Goal: Information Seeking & Learning: Learn about a topic

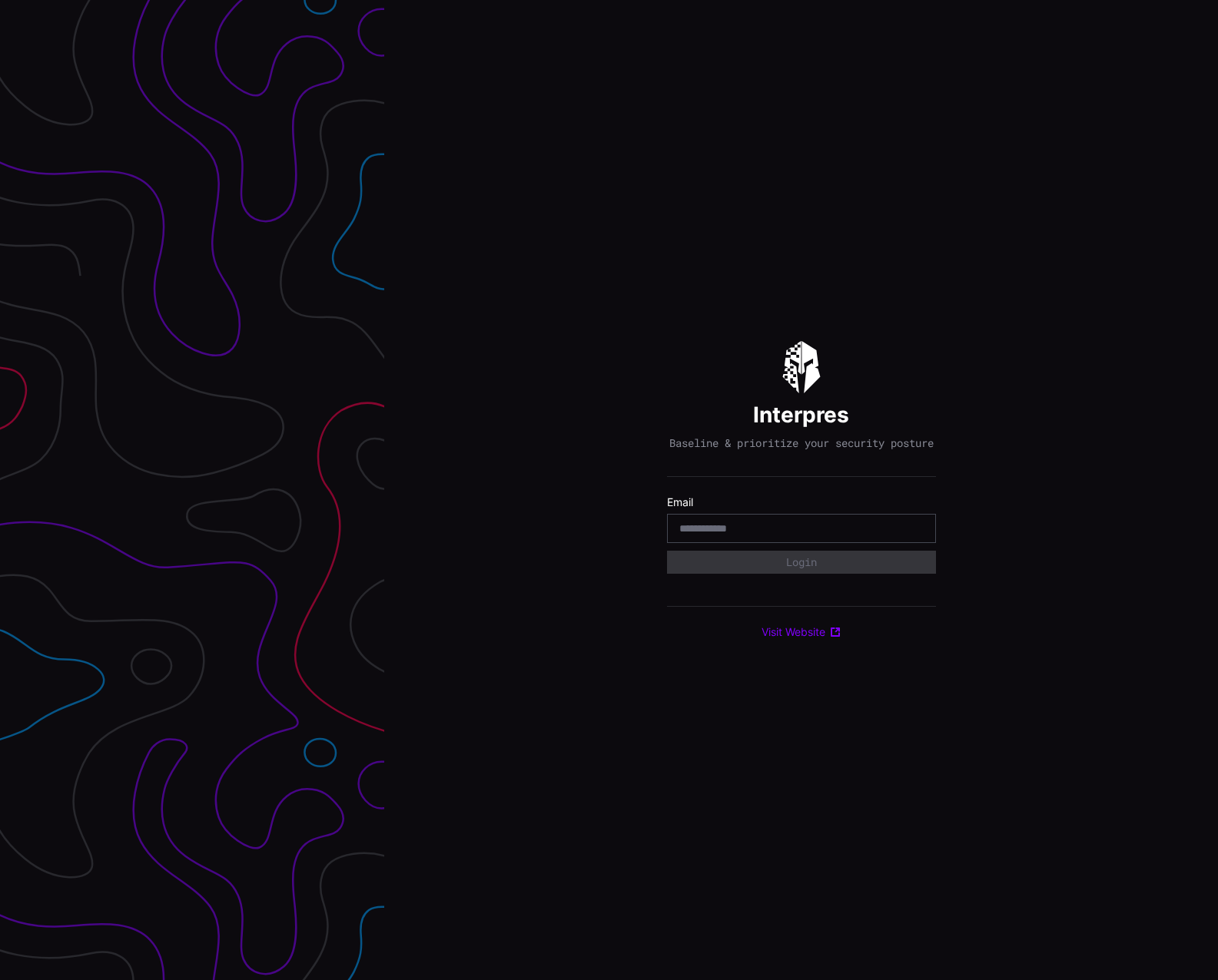
click at [769, 536] on input "email" at bounding box center [802, 528] width 244 height 14
type input "**********"
click at [767, 567] on button "Login" at bounding box center [802, 562] width 269 height 23
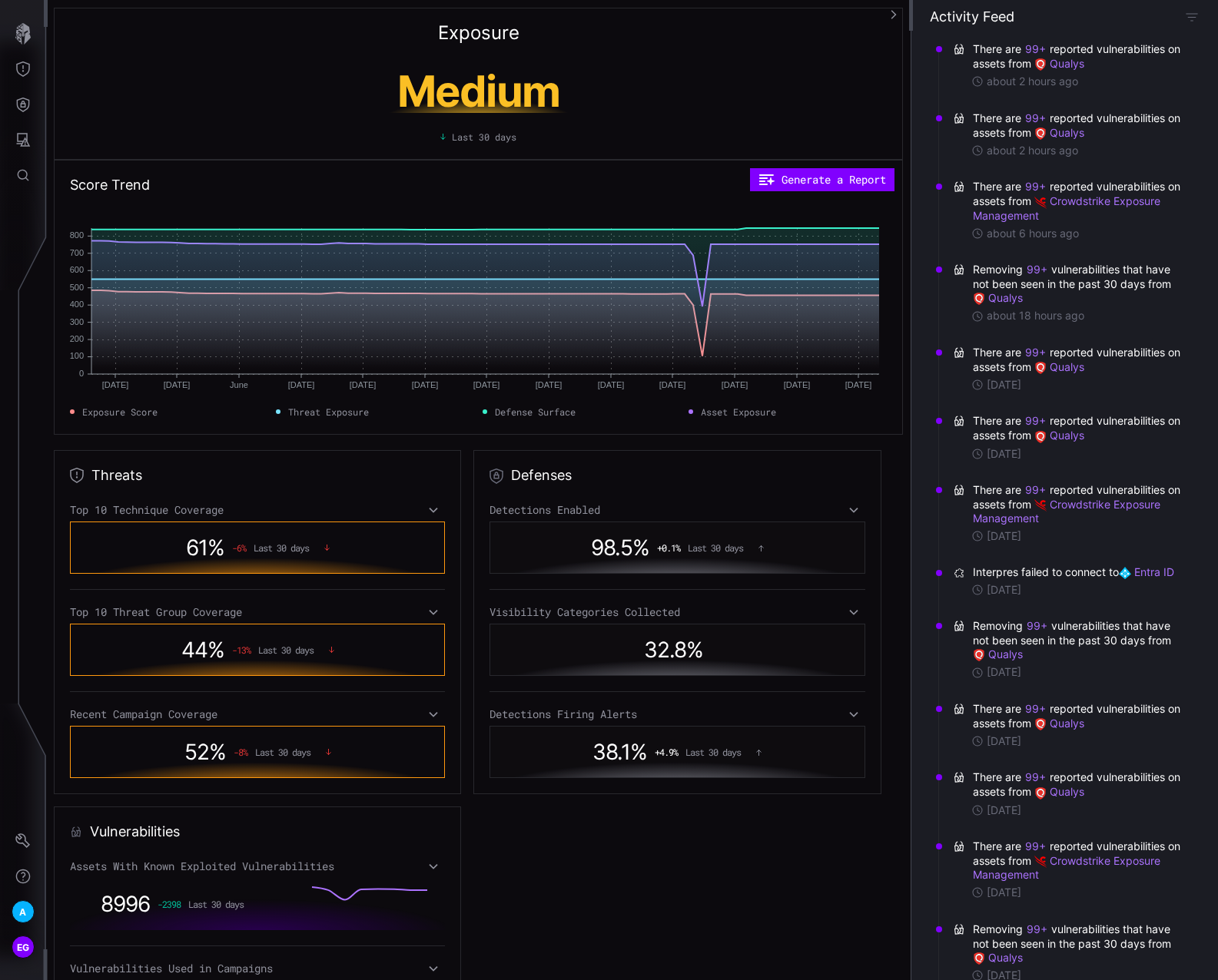
click at [431, 511] on icon at bounding box center [433, 510] width 8 height 6
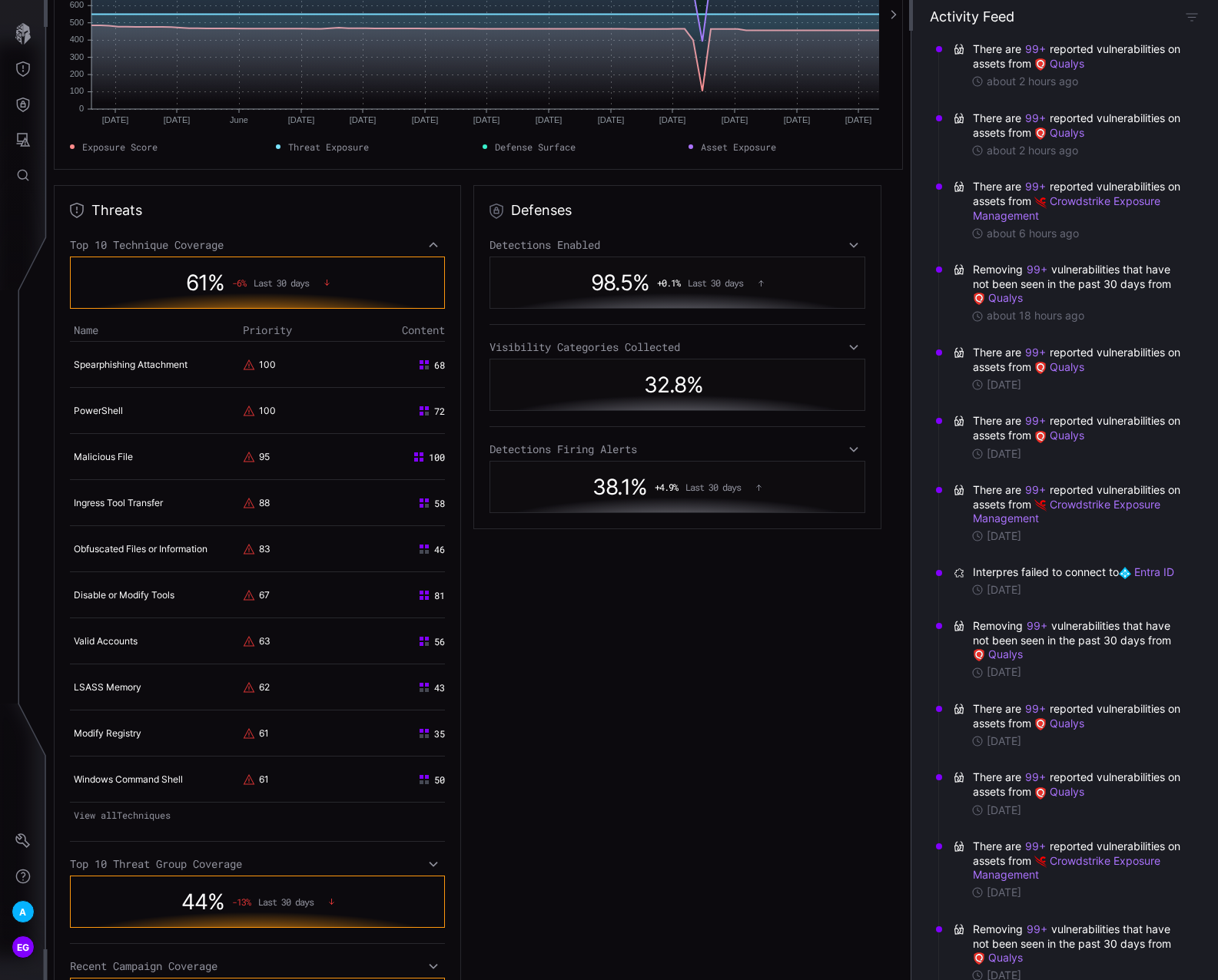
scroll to position [307, 0]
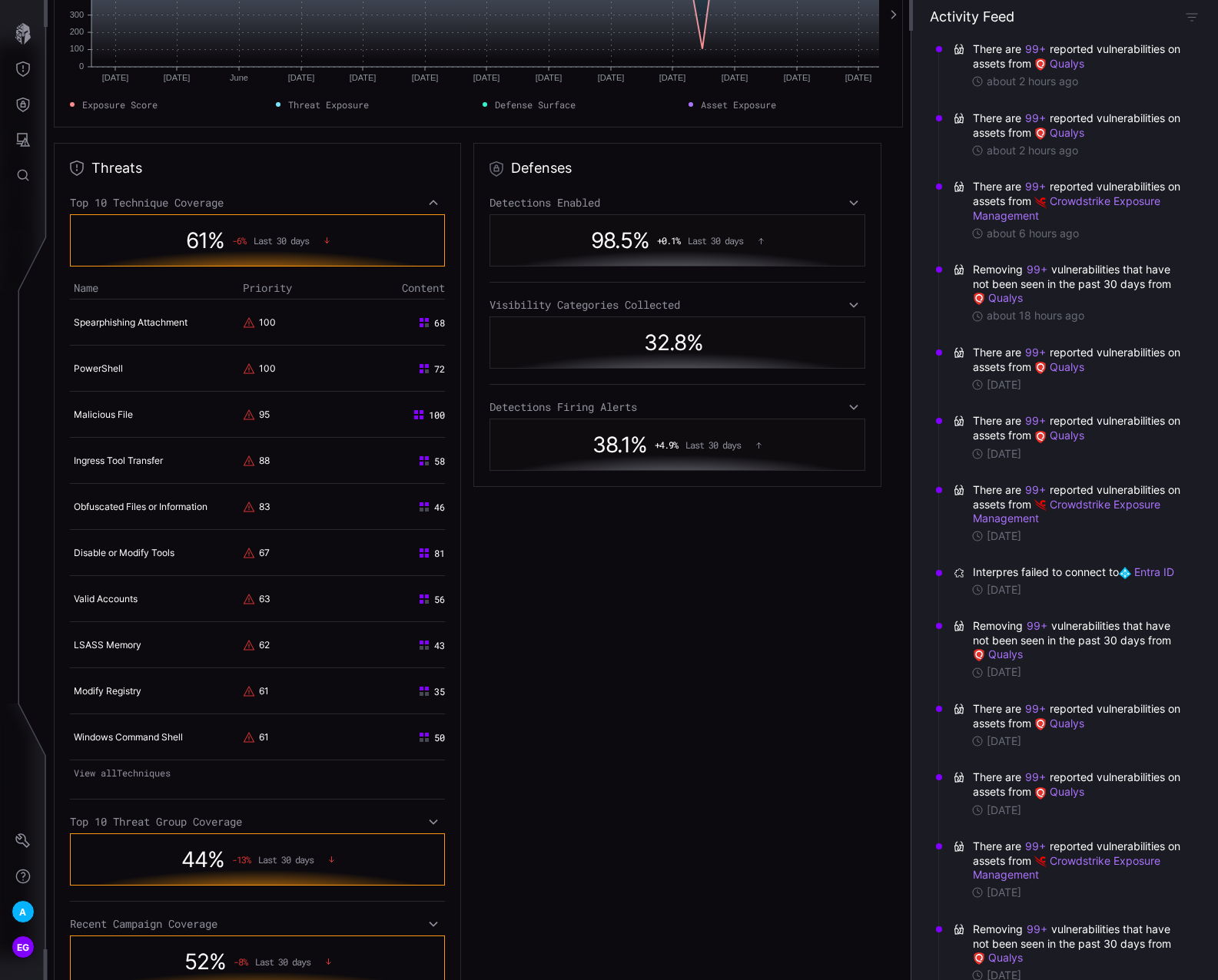
click at [848, 303] on icon at bounding box center [852, 304] width 10 height 12
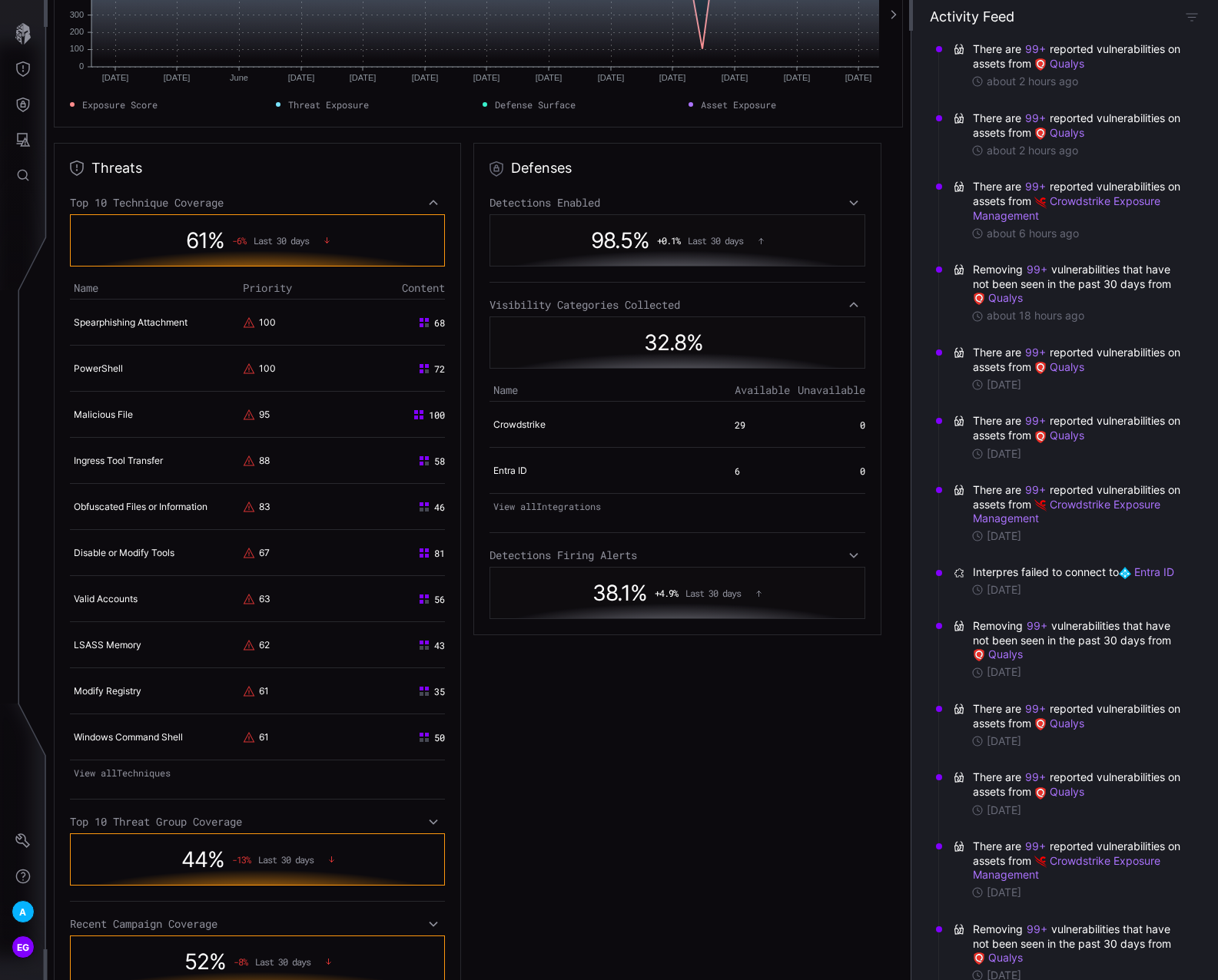
click at [848, 303] on icon at bounding box center [852, 304] width 10 height 12
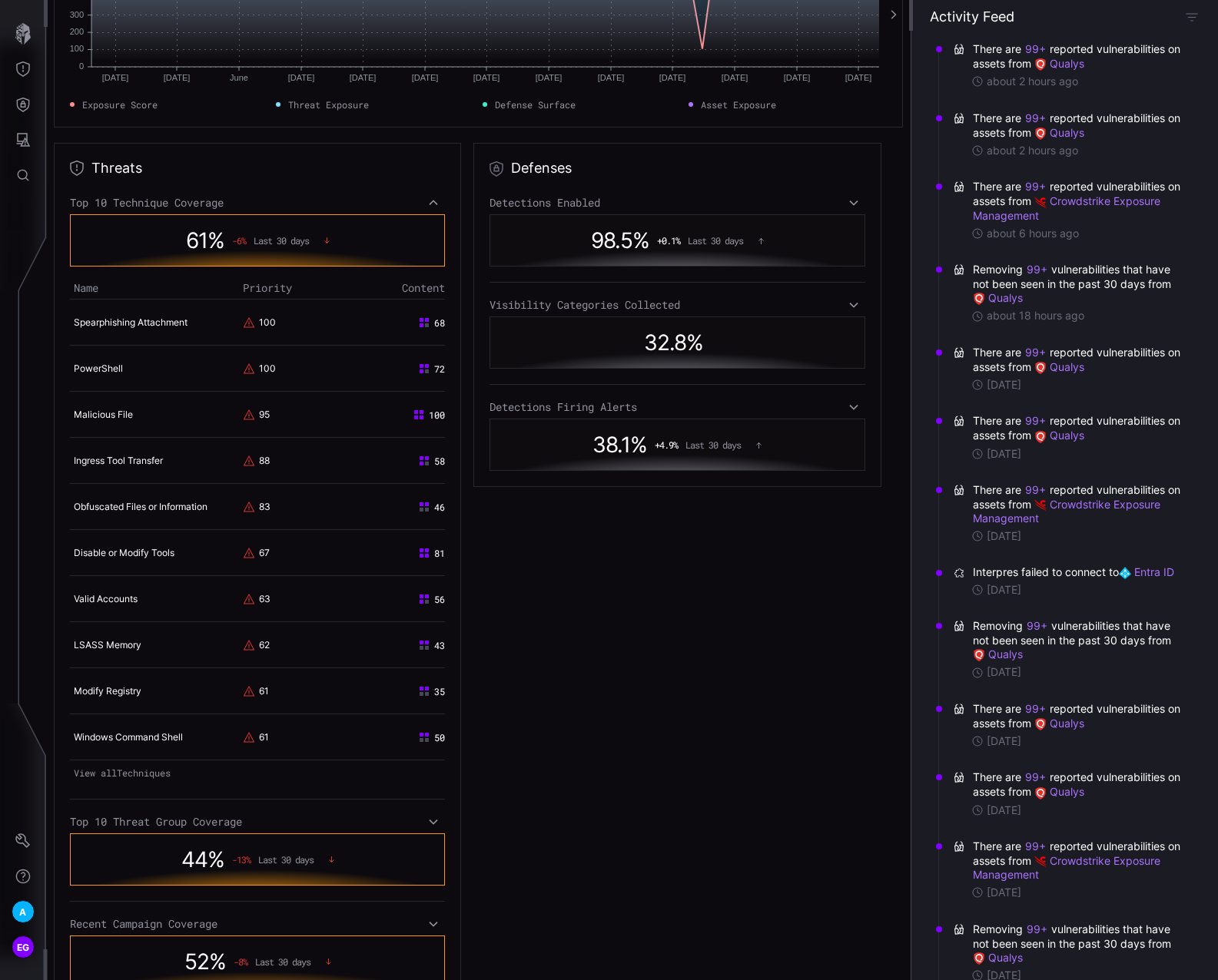
click at [848, 406] on icon at bounding box center [852, 407] width 10 height 12
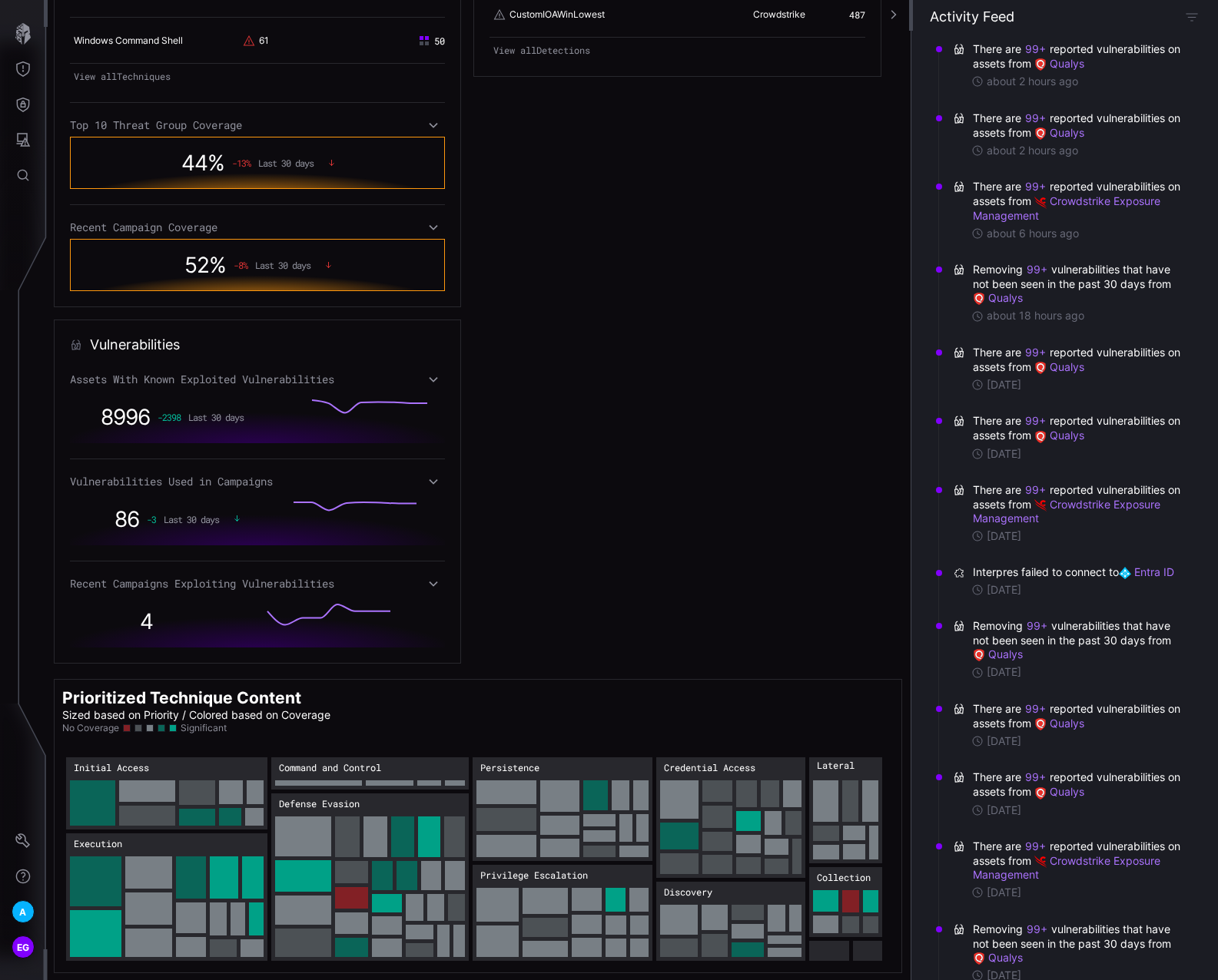
scroll to position [1004, 0]
click at [852, 901] on rect "Collection → Collection:Data from Cloud Storage: 24" at bounding box center [851, 901] width 17 height 23
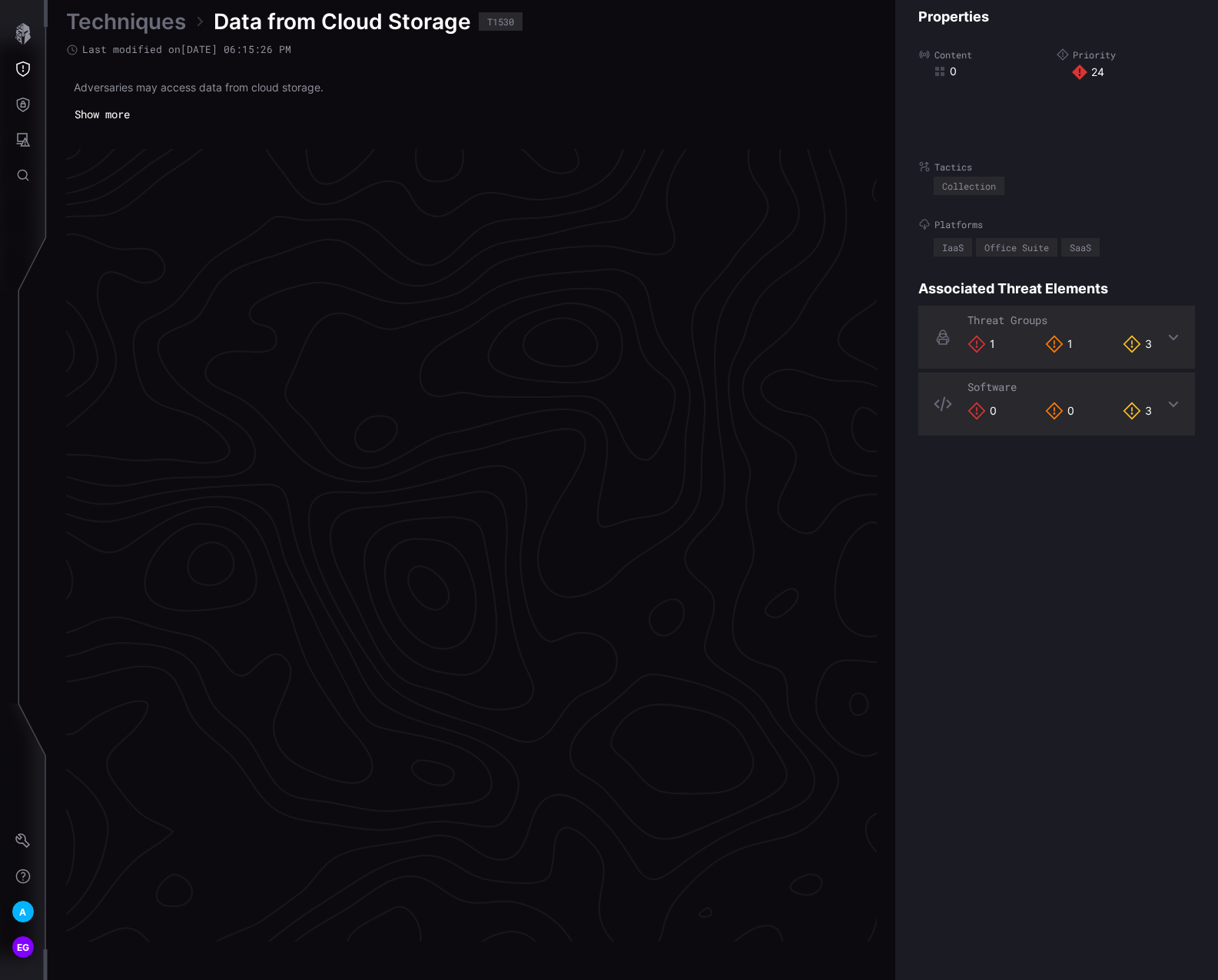
scroll to position [3066, 753]
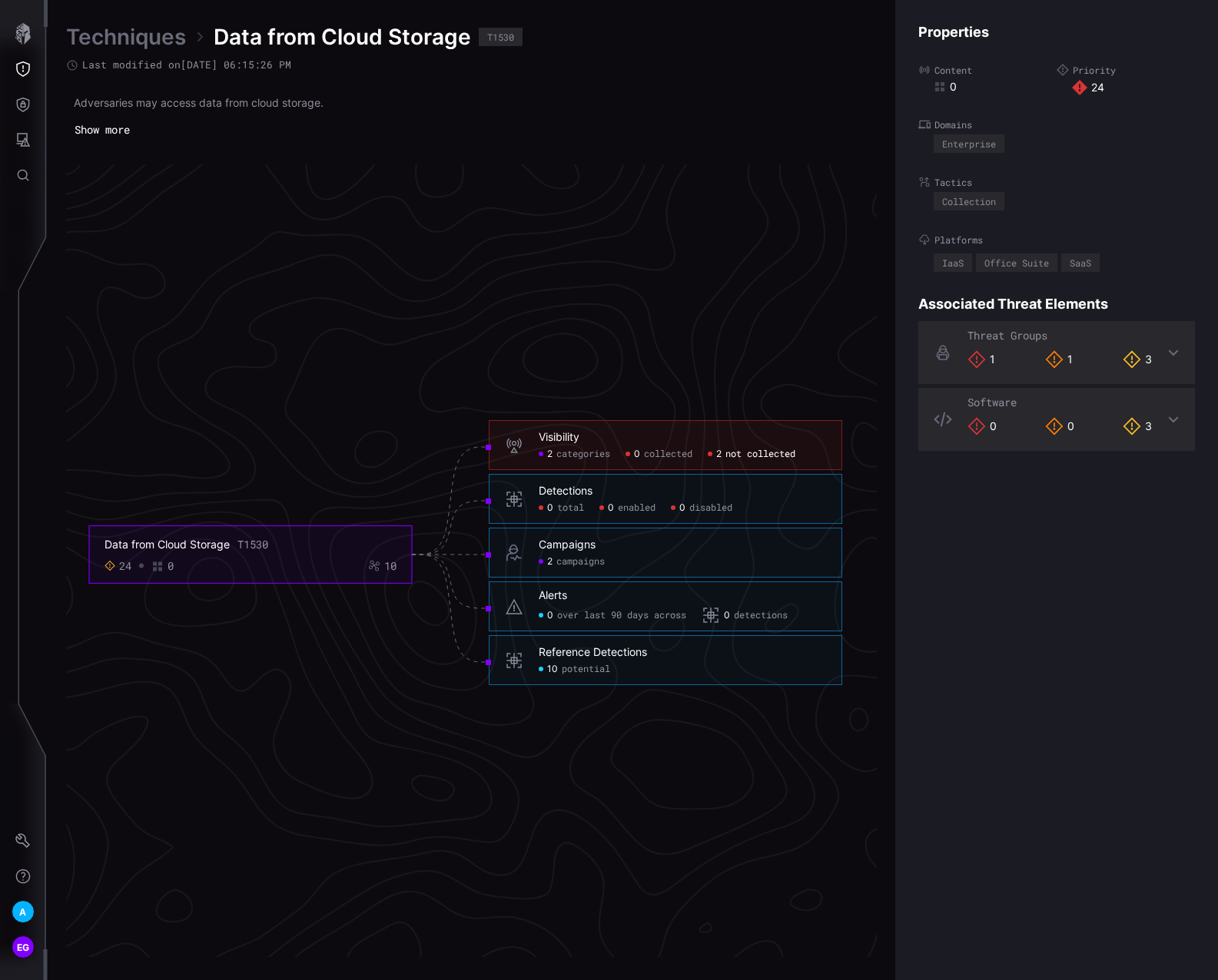
click at [730, 452] on span "not collected" at bounding box center [760, 454] width 70 height 12
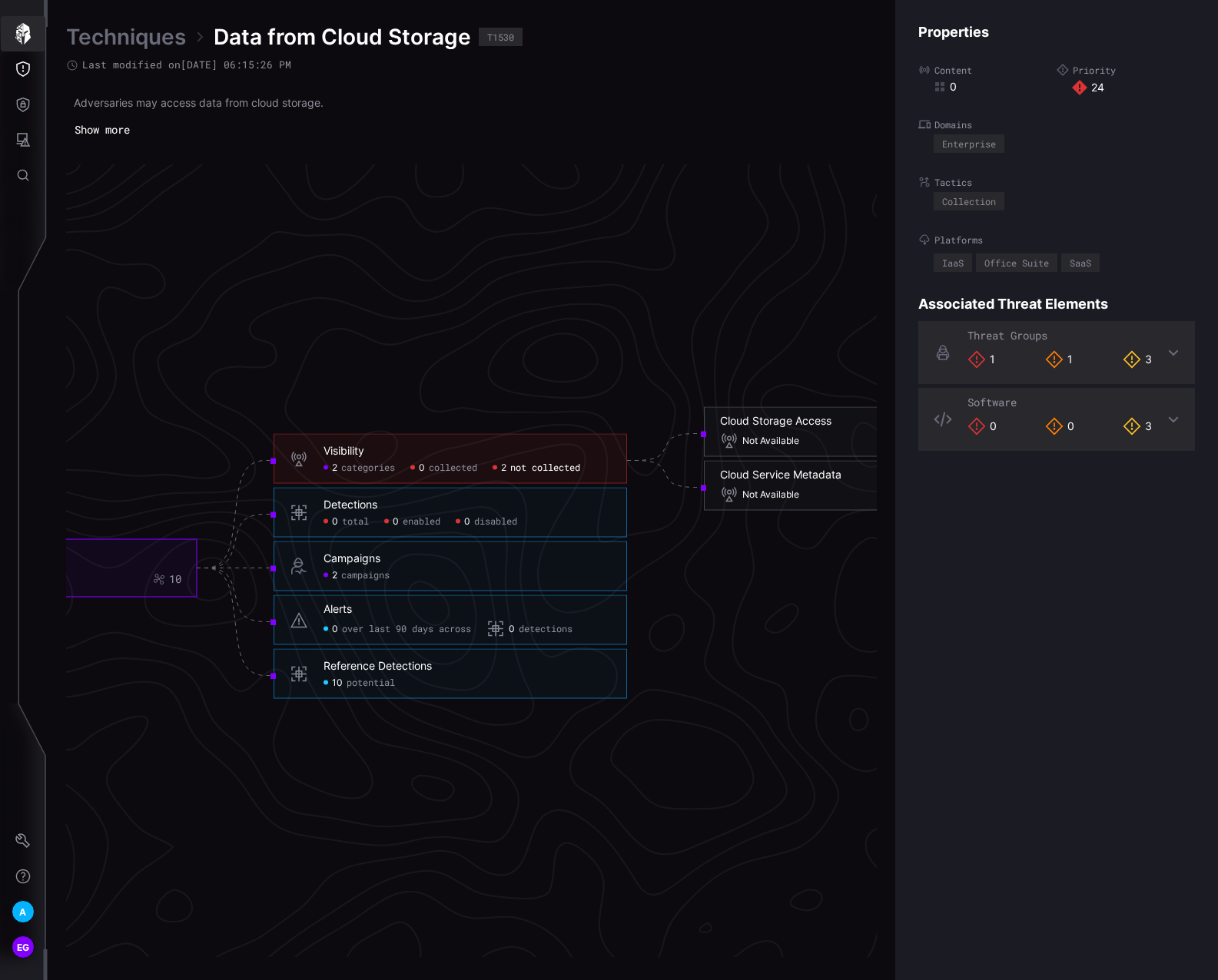
click at [17, 36] on icon "button" at bounding box center [23, 34] width 22 height 22
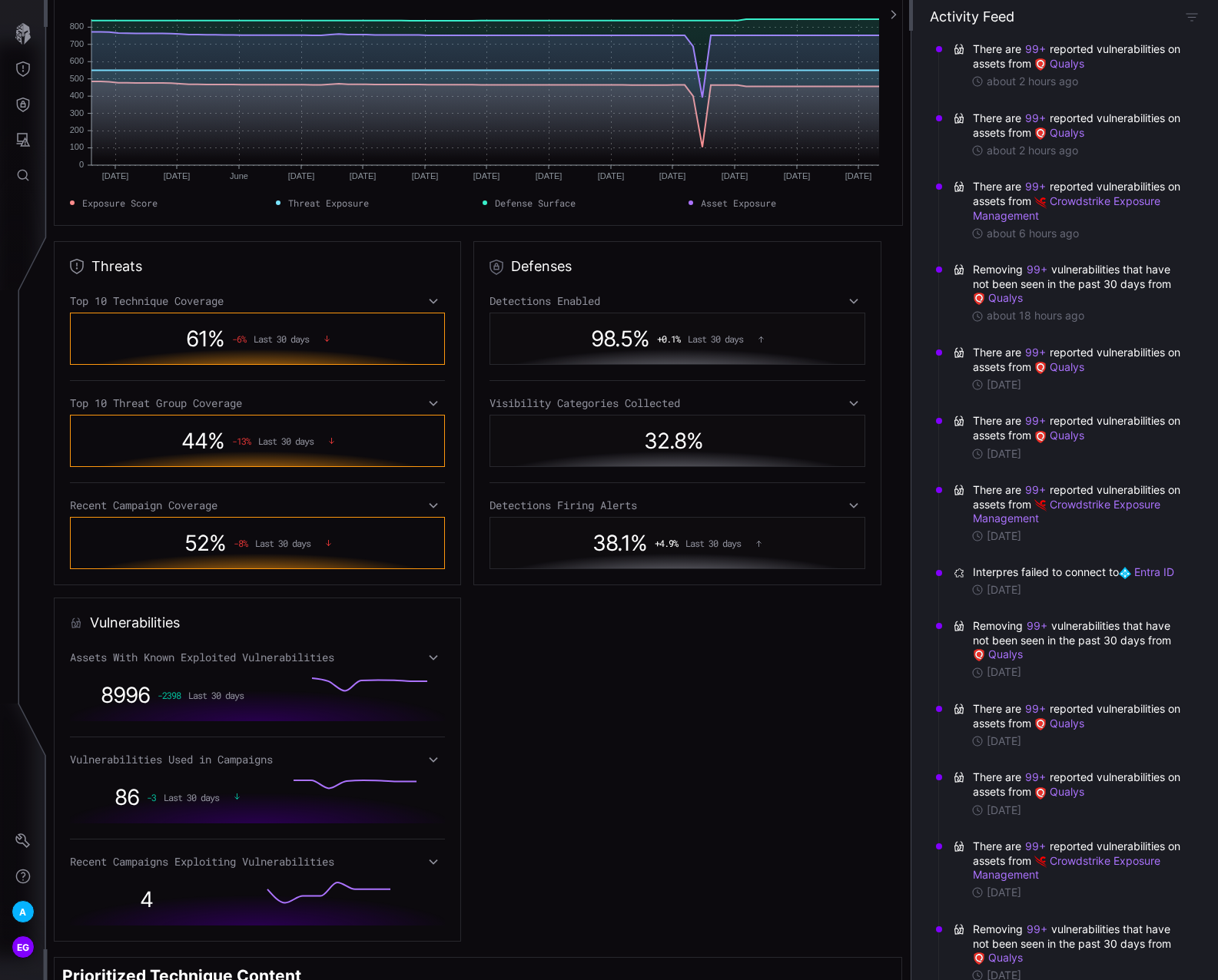
scroll to position [230, 0]
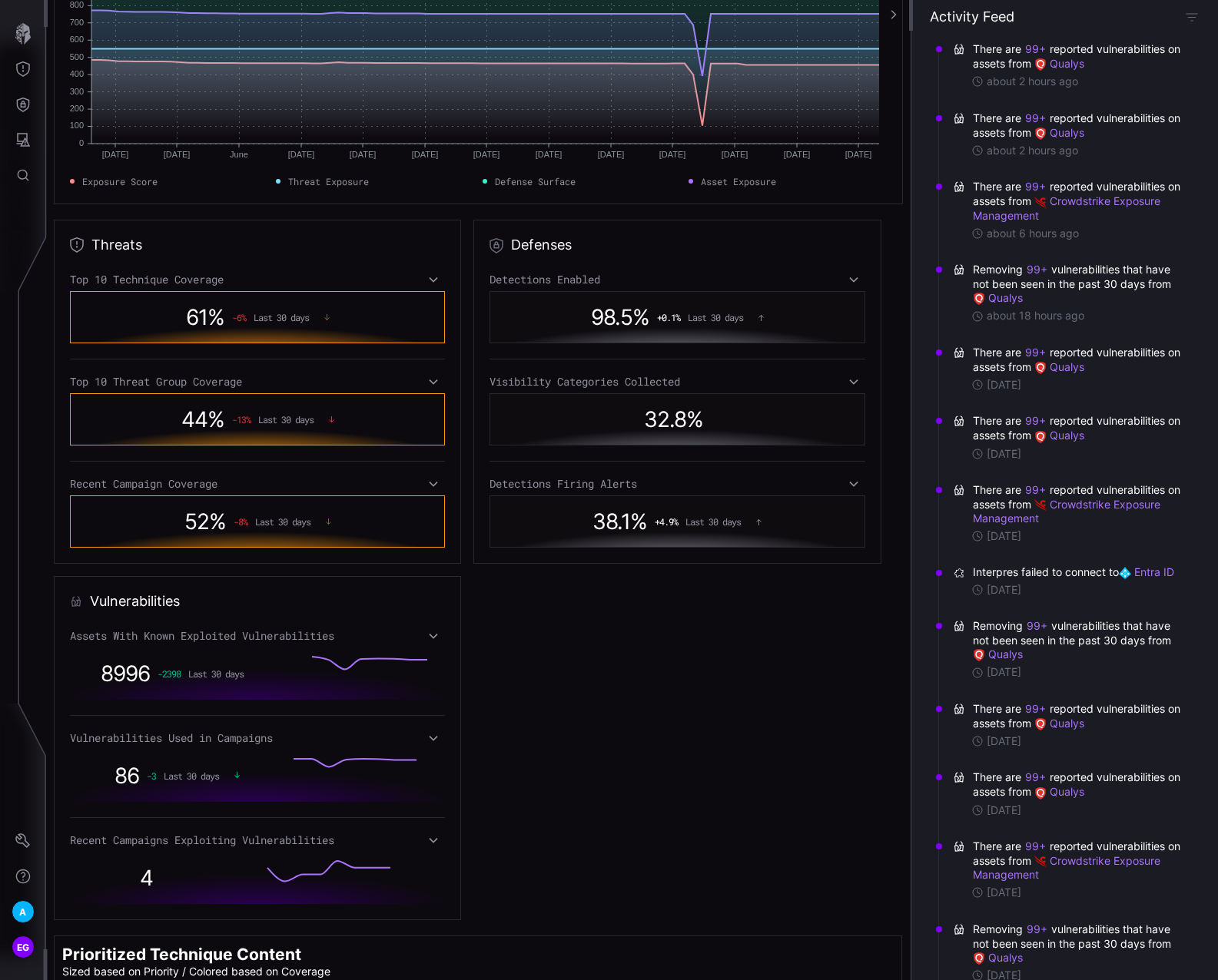
click at [429, 488] on icon at bounding box center [432, 483] width 10 height 12
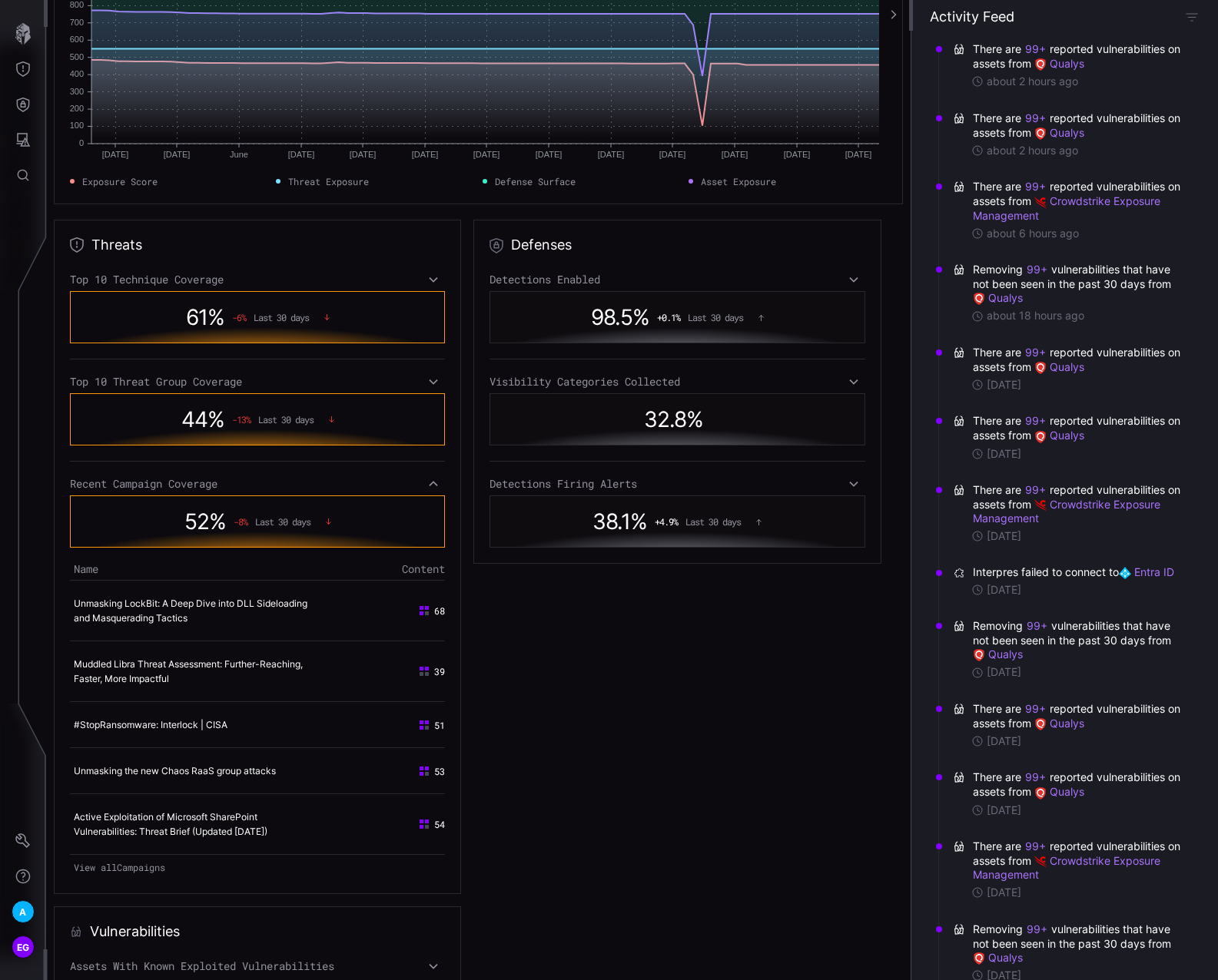
click at [429, 486] on icon at bounding box center [432, 483] width 10 height 12
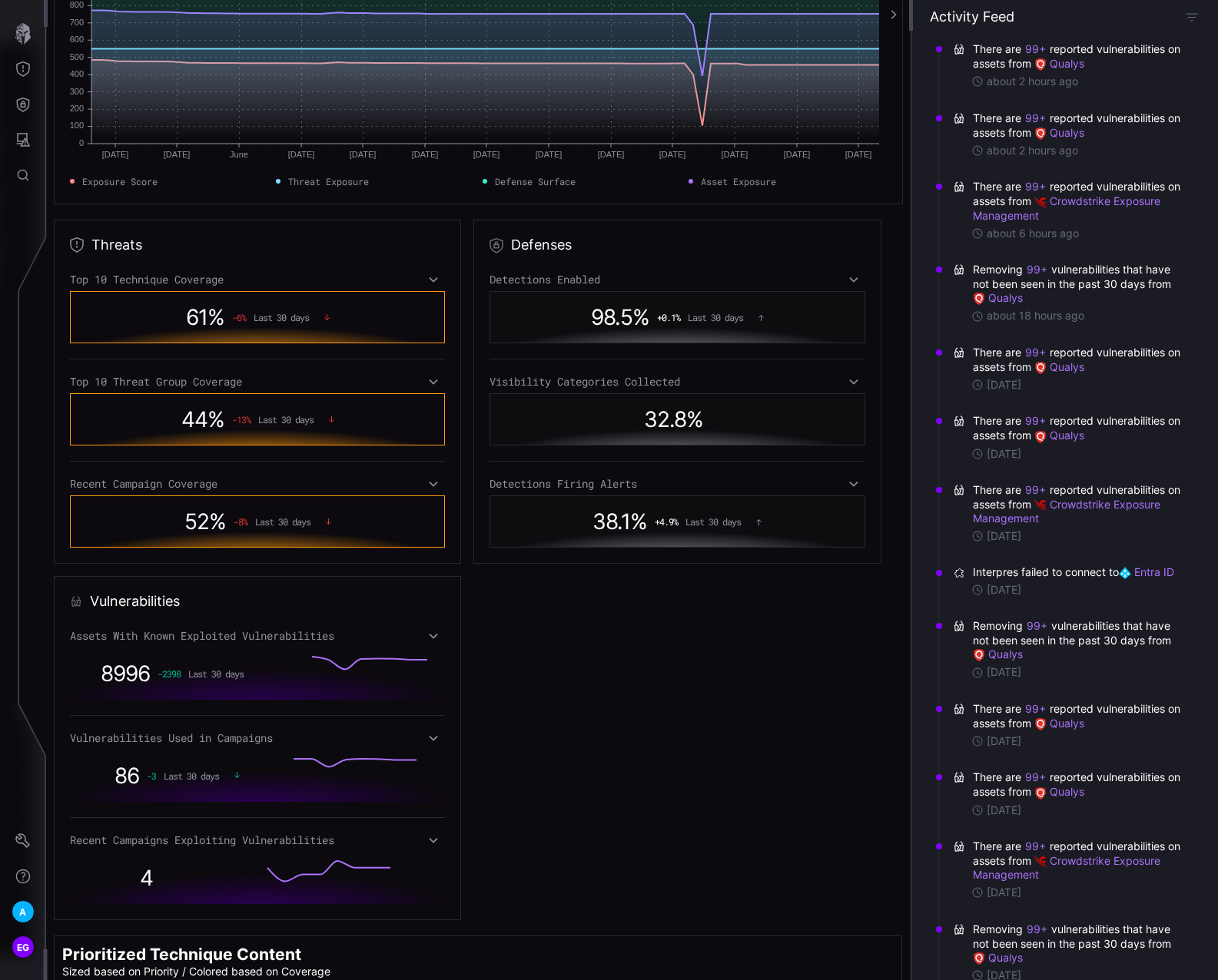
click at [428, 379] on icon at bounding box center [432, 381] width 10 height 12
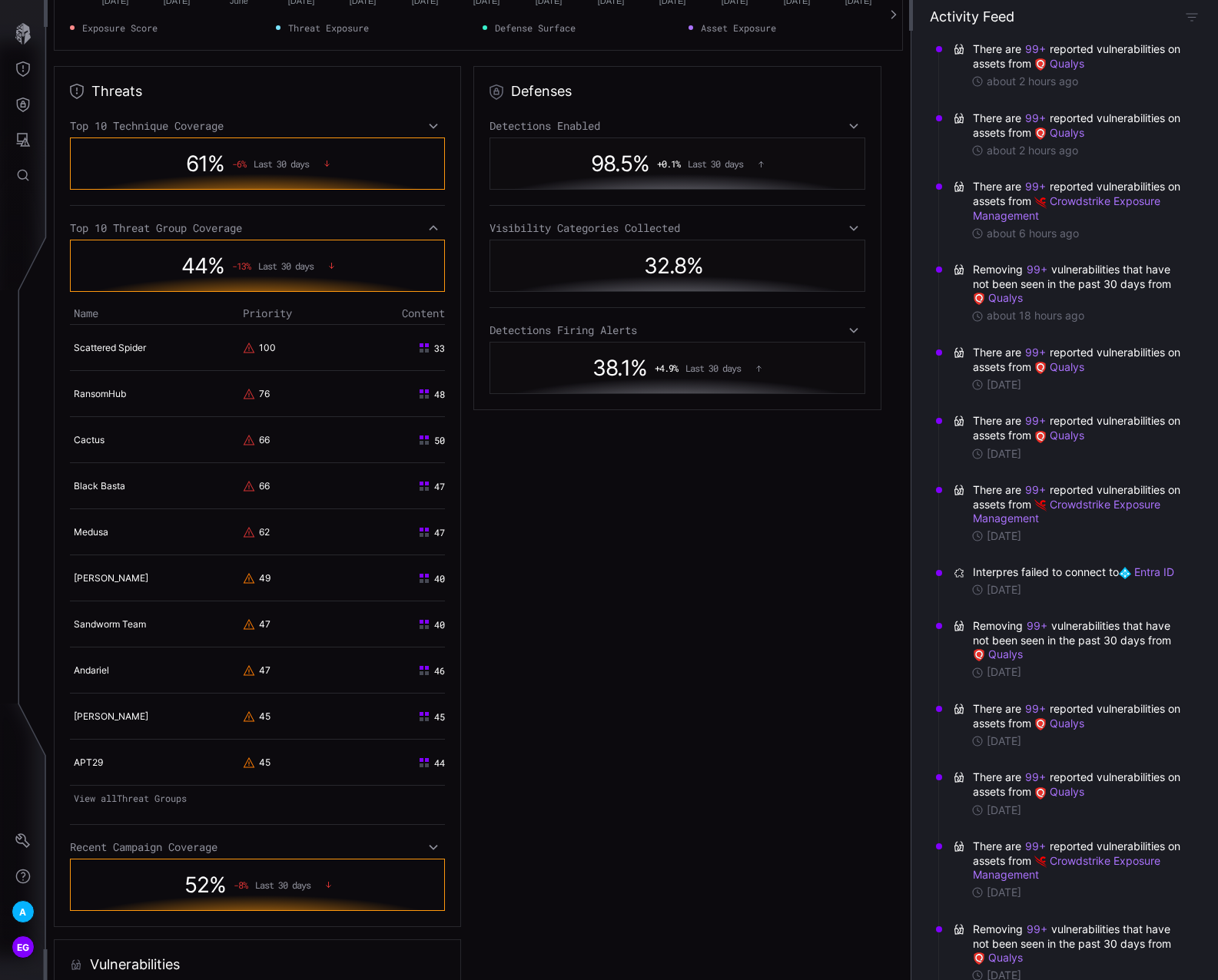
scroll to position [460, 0]
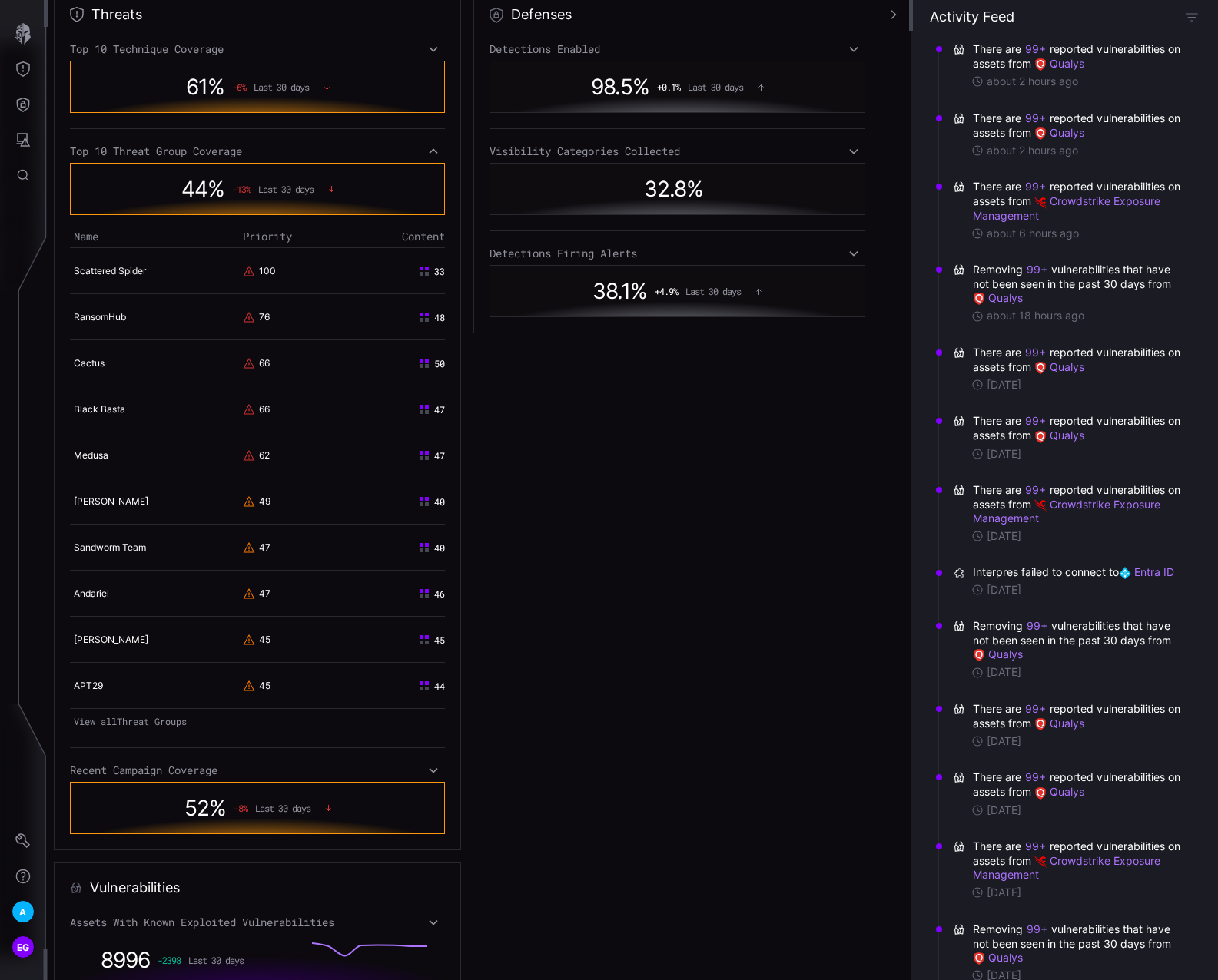
click at [88, 722] on link "View all Threat Groups" at bounding box center [257, 721] width 375 height 22
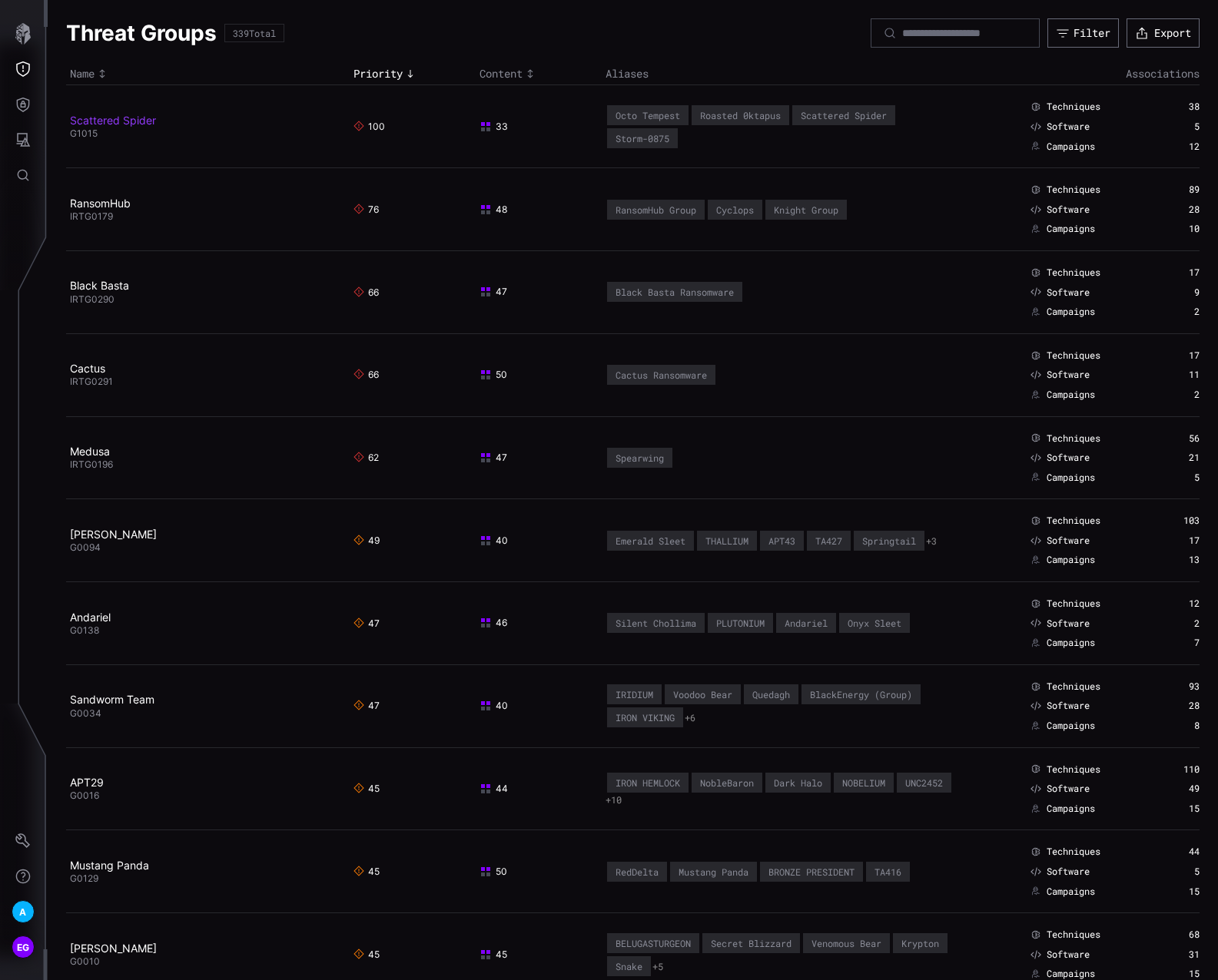
click at [101, 118] on link "Scattered Spider" at bounding box center [113, 120] width 86 height 13
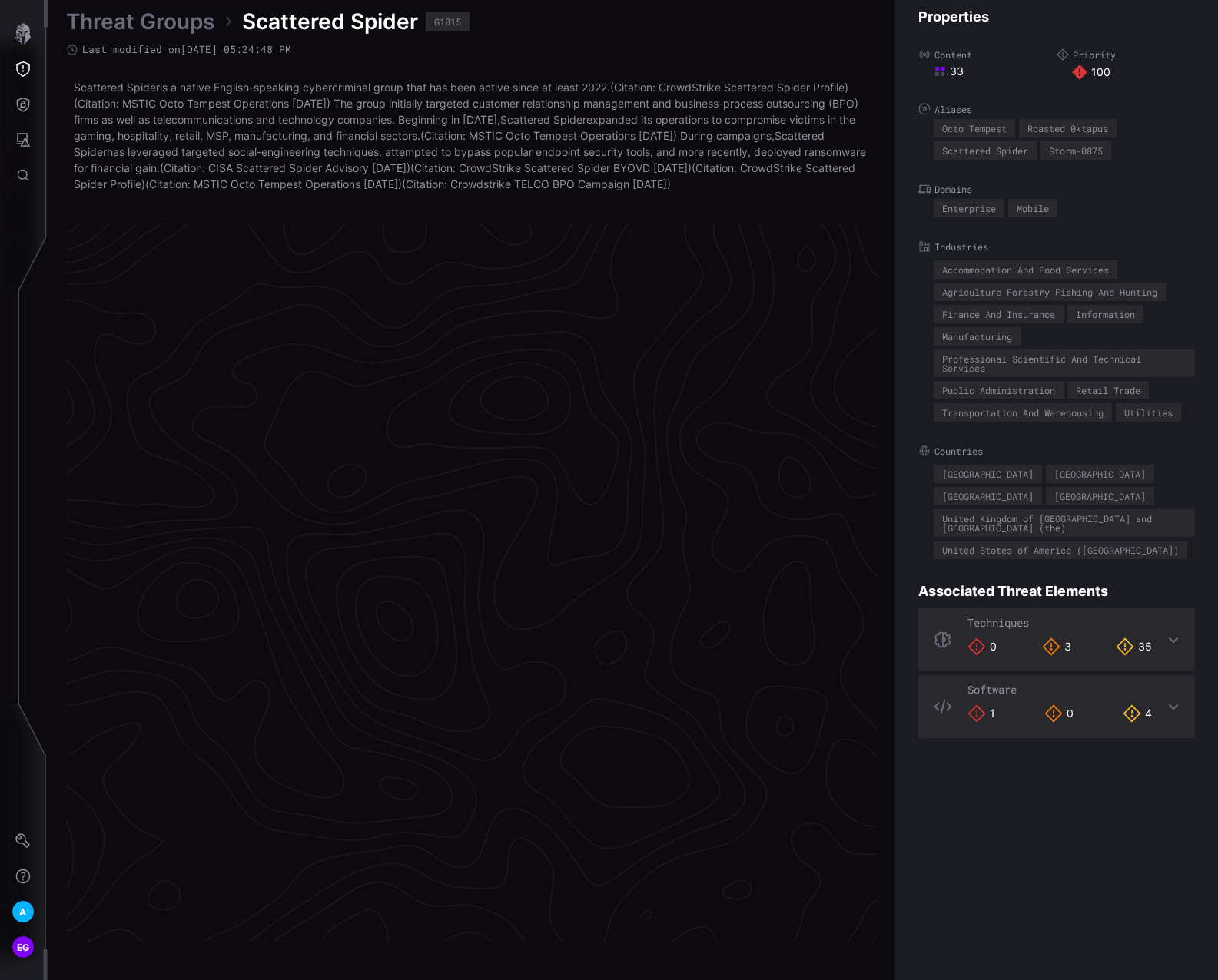
scroll to position [3111, 753]
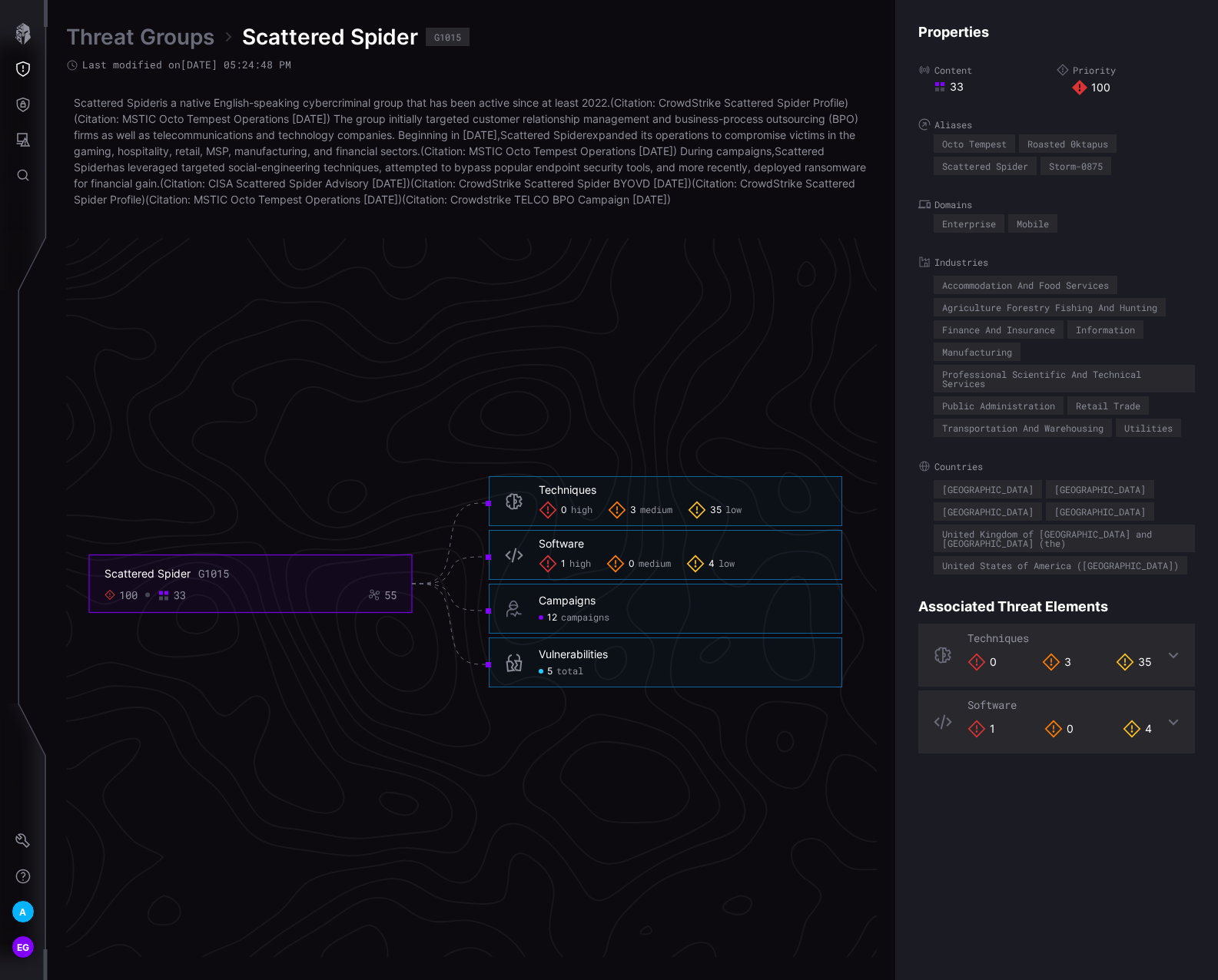
click at [565, 678] on span "total" at bounding box center [570, 672] width 27 height 12
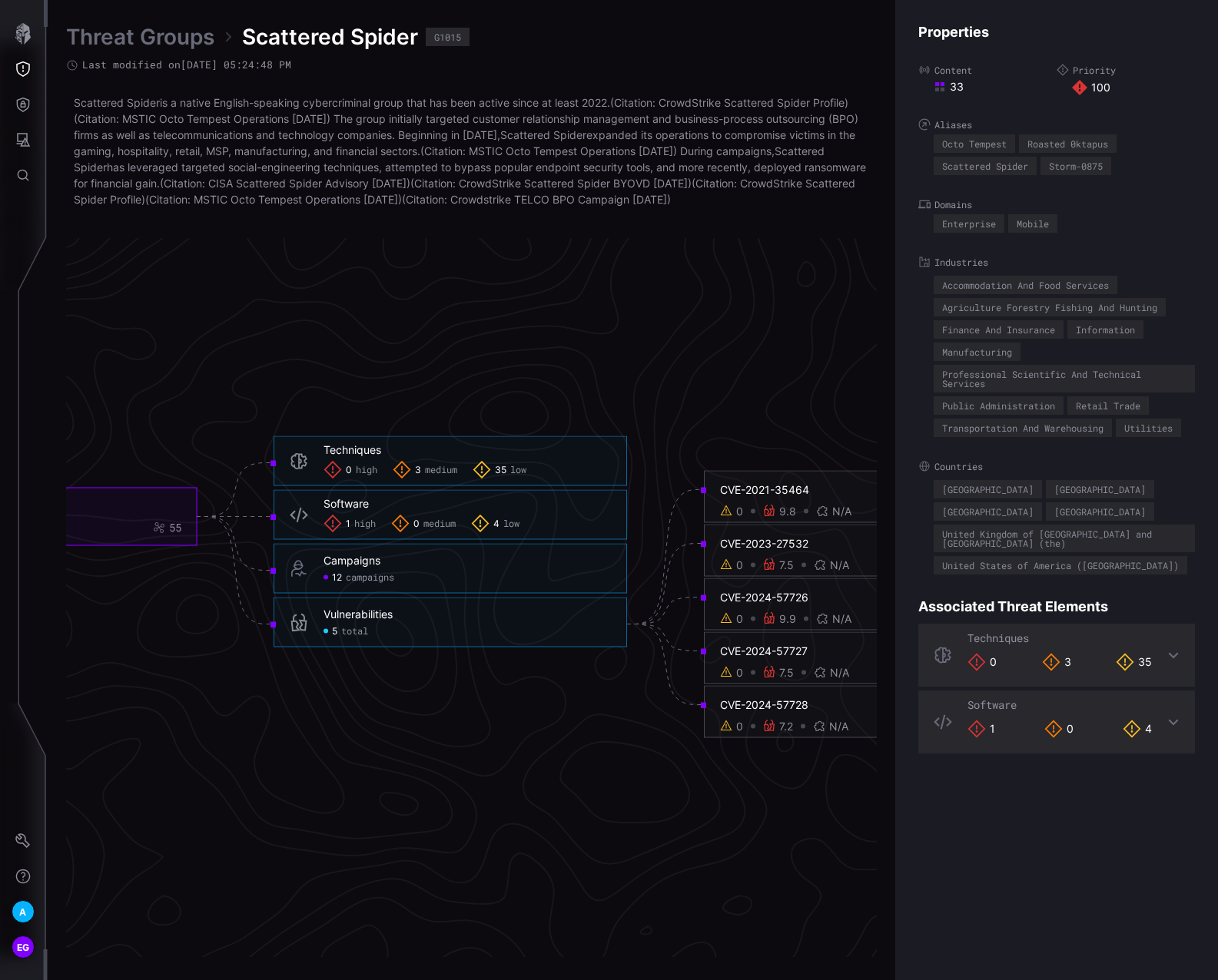
drag, startPoint x: 810, startPoint y: 786, endPoint x: 714, endPoint y: 786, distance: 96.0
click at [714, 778] on foreignobject "CVE-2024-57728 0 7.2 N/A 0" at bounding box center [865, 732] width 322 height 92
click at [714, 415] on icon "Scattered Spider G1015 100 33 55 Techniques 0 high 3 medium 35 low Techniques -…" at bounding box center [465, 583] width 2304 height 6913
click at [357, 530] on span "high" at bounding box center [365, 523] width 22 height 12
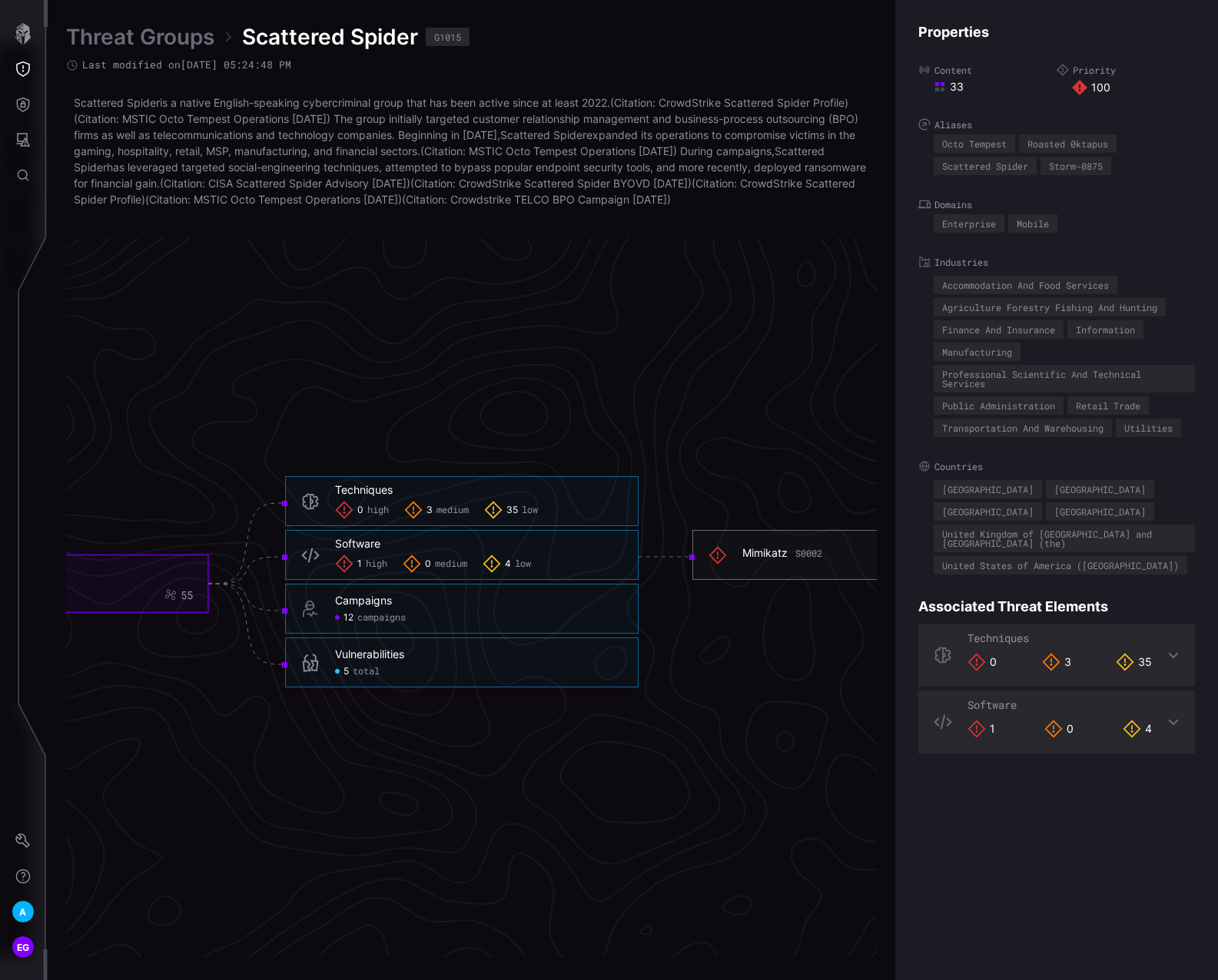
click at [766, 560] on div "Mimikatz S0002" at bounding box center [782, 552] width 80 height 14
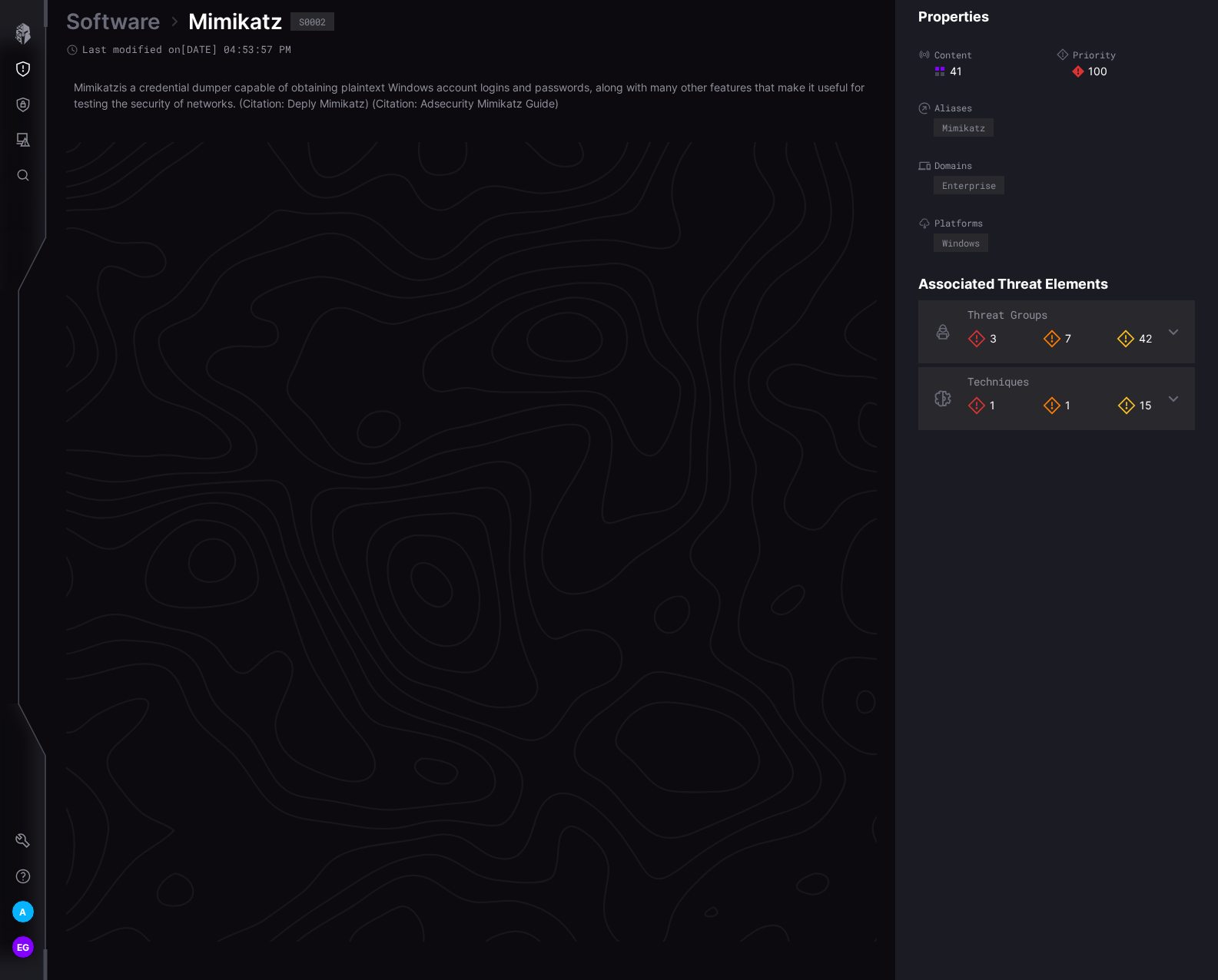
scroll to position [3062, 753]
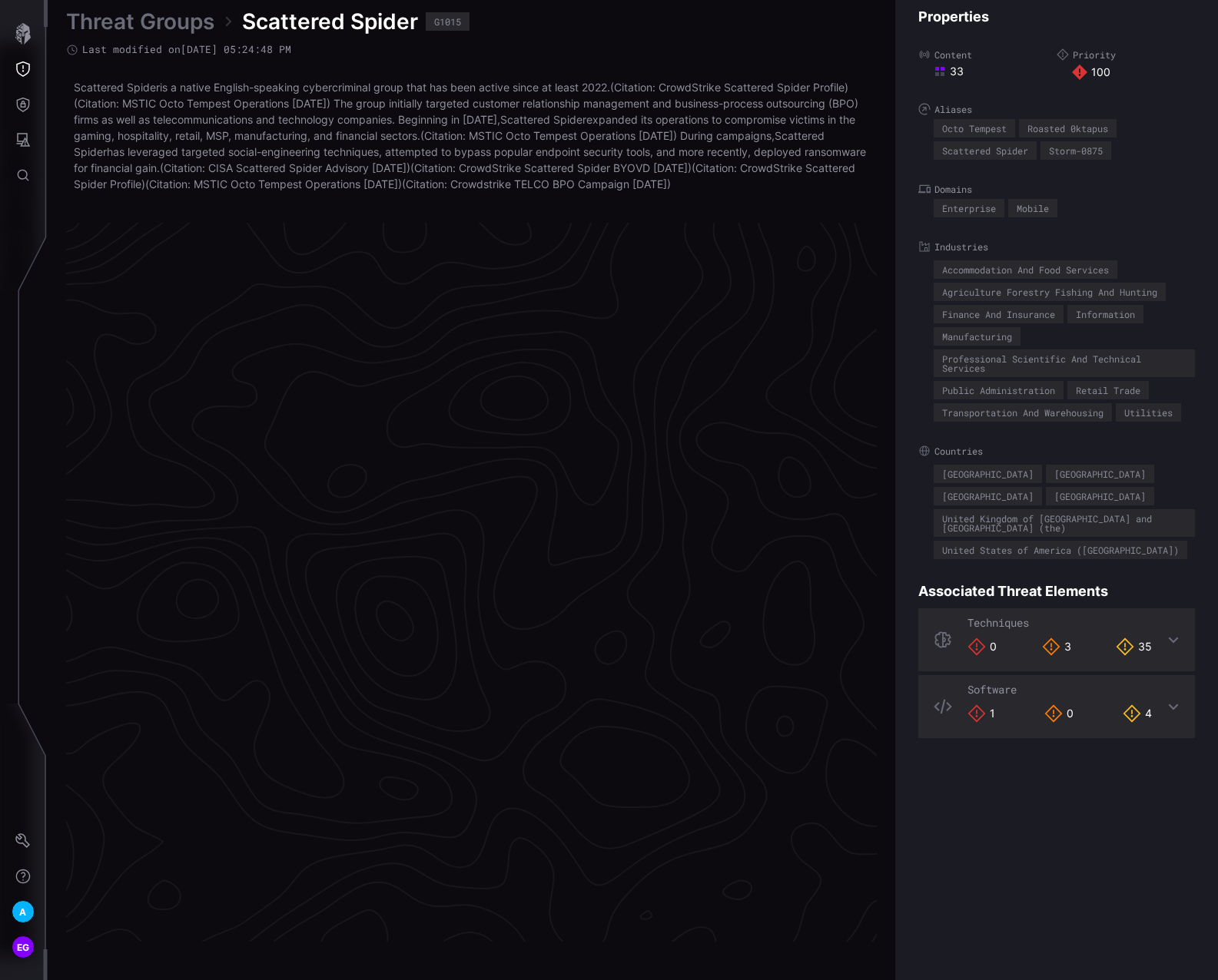
scroll to position [3111, 753]
